Goal: Navigation & Orientation: Find specific page/section

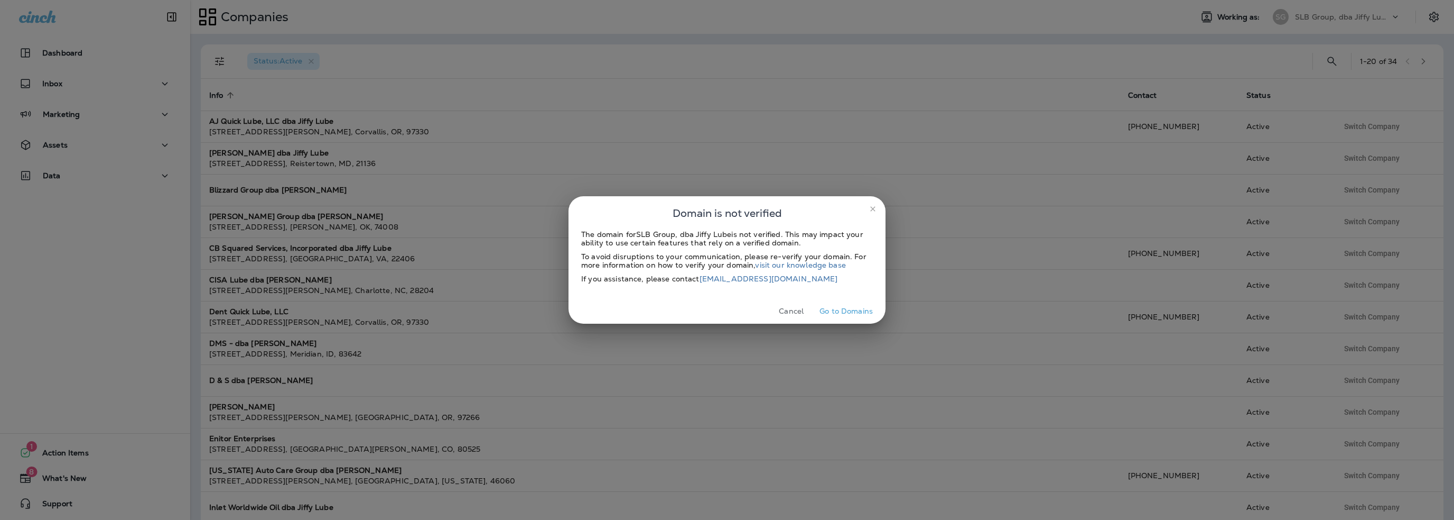
drag, startPoint x: 782, startPoint y: 310, endPoint x: 791, endPoint y: 304, distance: 10.7
click at [782, 310] on button "Cancel" at bounding box center [792, 311] width 40 height 16
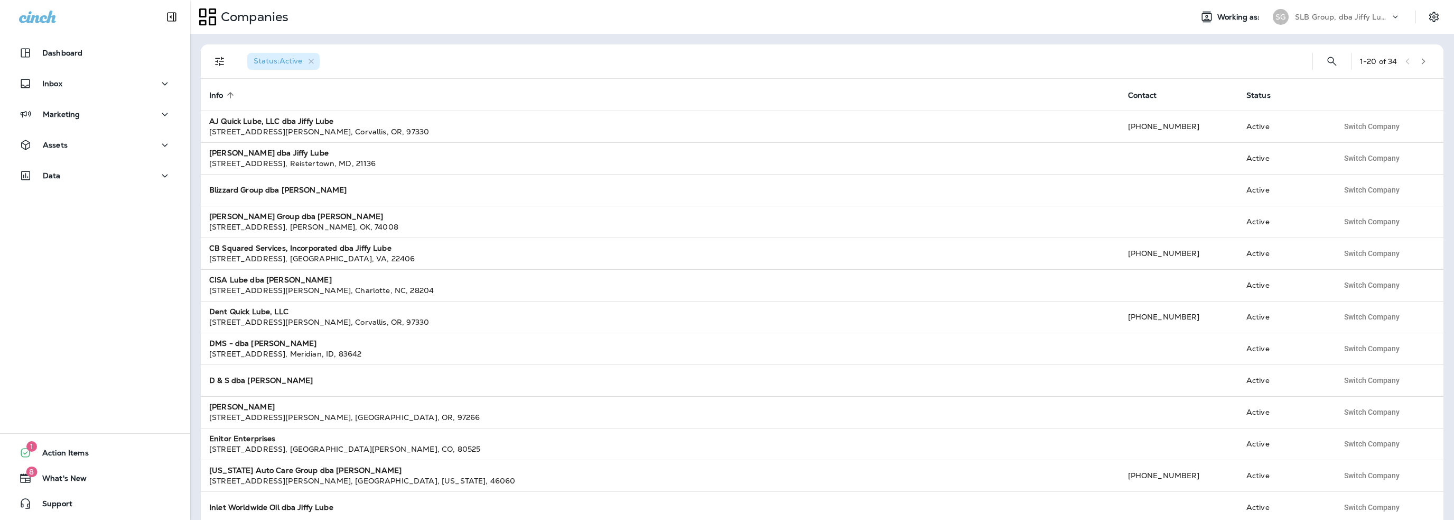
click at [1334, 16] on p "SLB Group, dba Jiffy Lube" at bounding box center [1342, 17] width 95 height 8
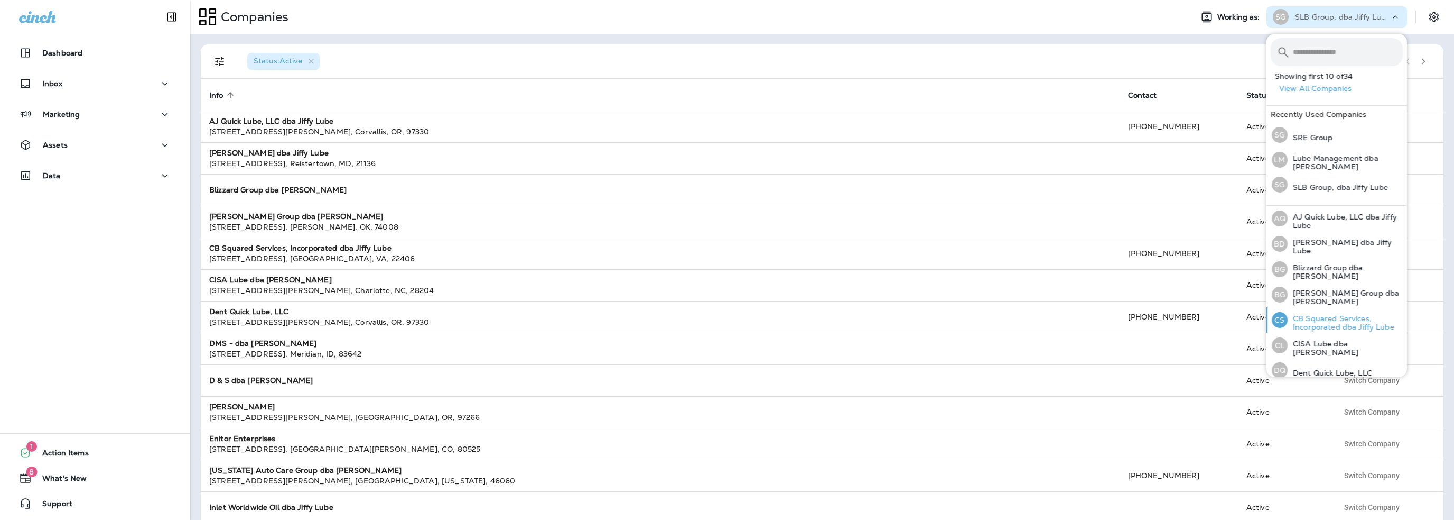
click at [1324, 320] on p "CB Squared Services, Incorporated dba Jiffy Lube" at bounding box center [1345, 322] width 115 height 17
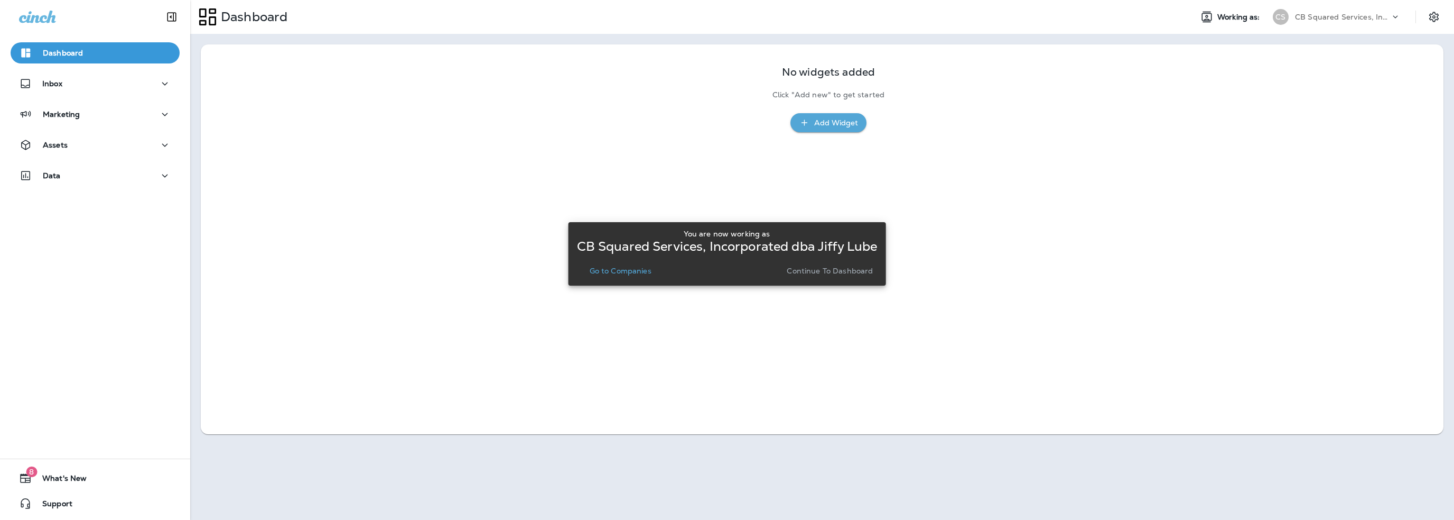
click at [630, 270] on p "Go to Companies" at bounding box center [621, 270] width 62 height 8
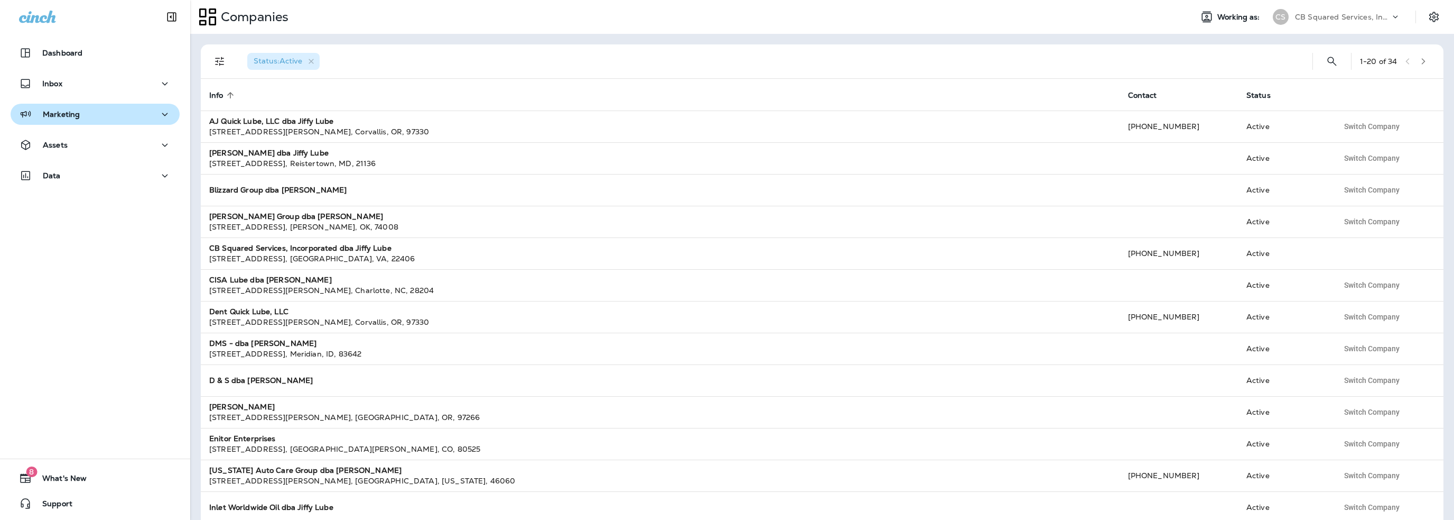
click at [60, 117] on p "Marketing" at bounding box center [61, 114] width 37 height 8
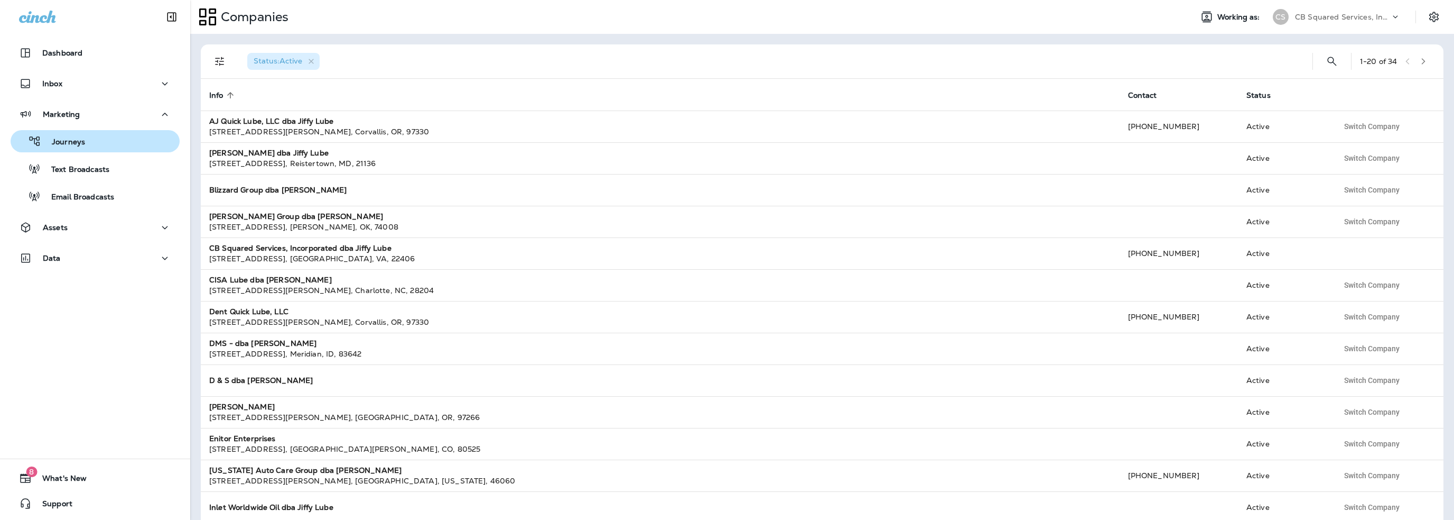
click at [60, 138] on p "Journeys" at bounding box center [63, 142] width 44 height 10
